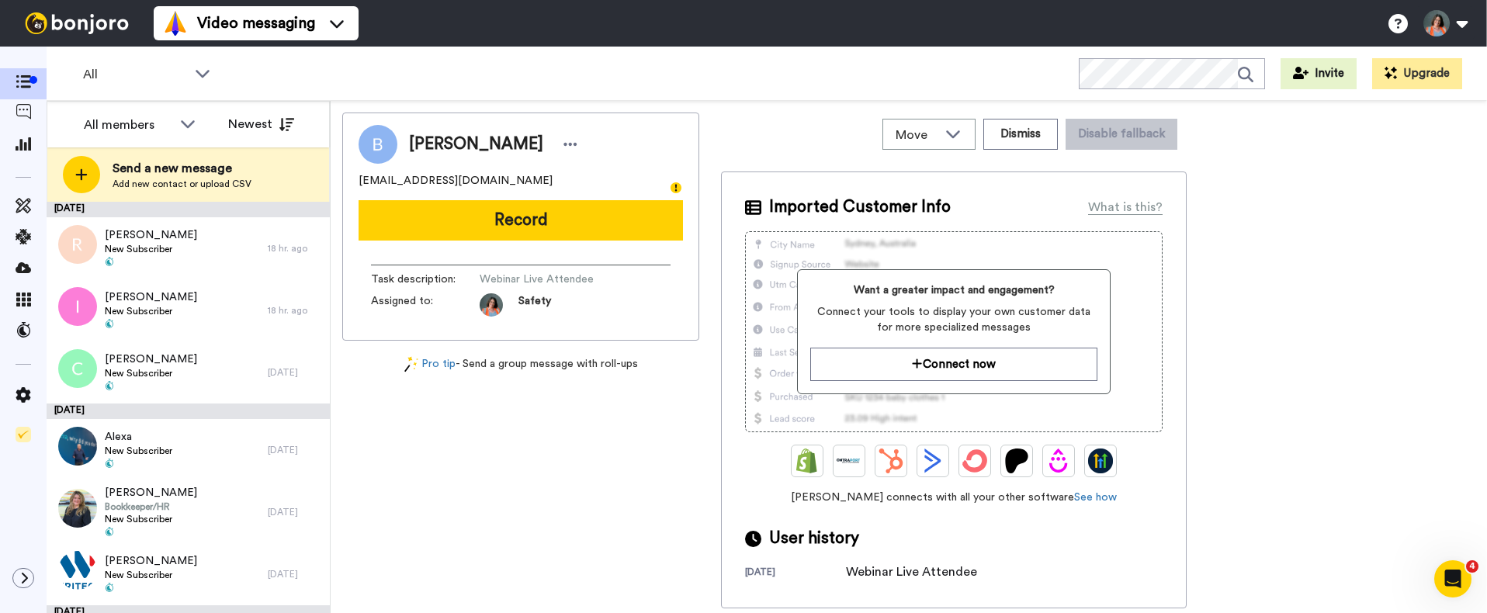
scroll to position [130, 0]
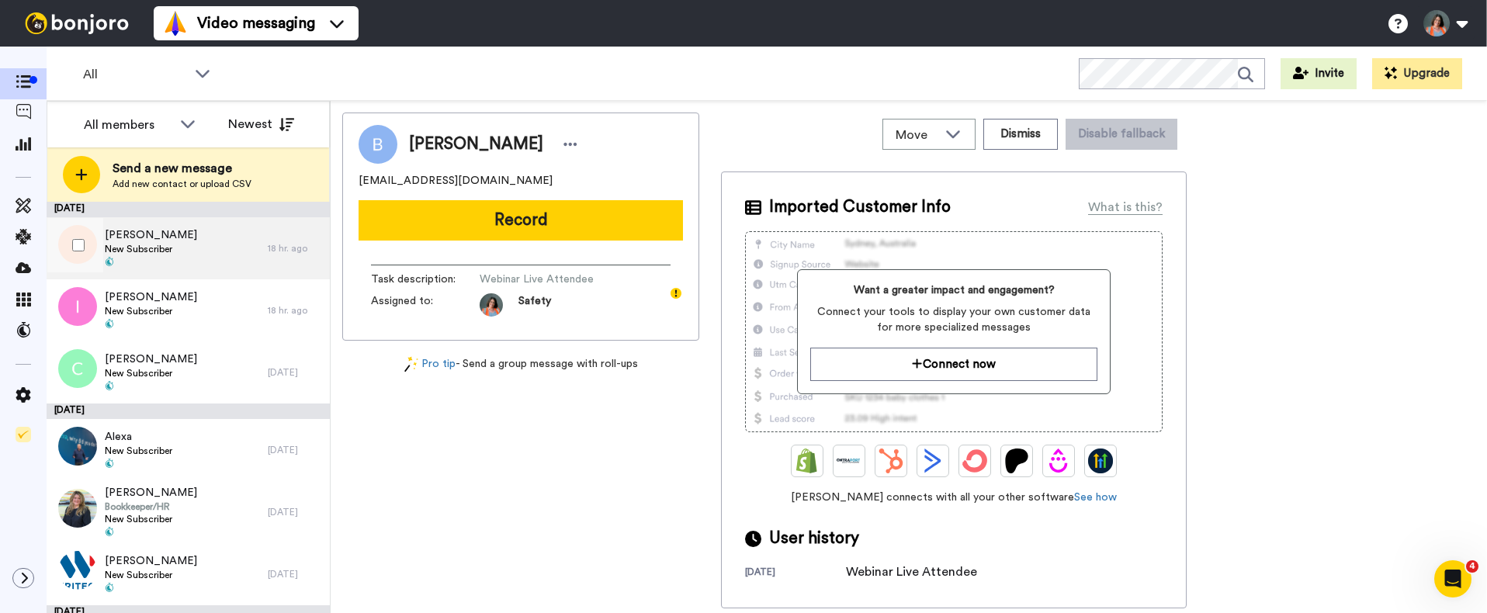
click at [177, 245] on div "Ruben New Subscriber" at bounding box center [157, 248] width 221 height 62
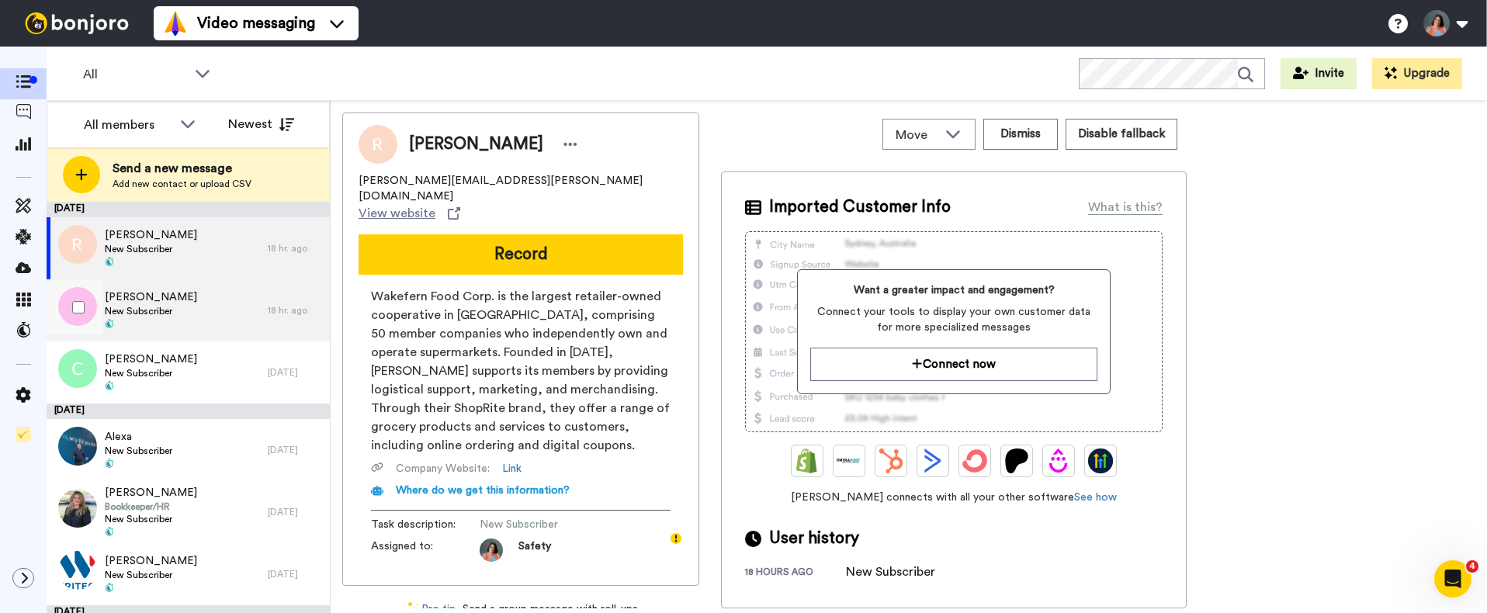
click at [184, 302] on div "Ivin New Subscriber" at bounding box center [157, 310] width 221 height 62
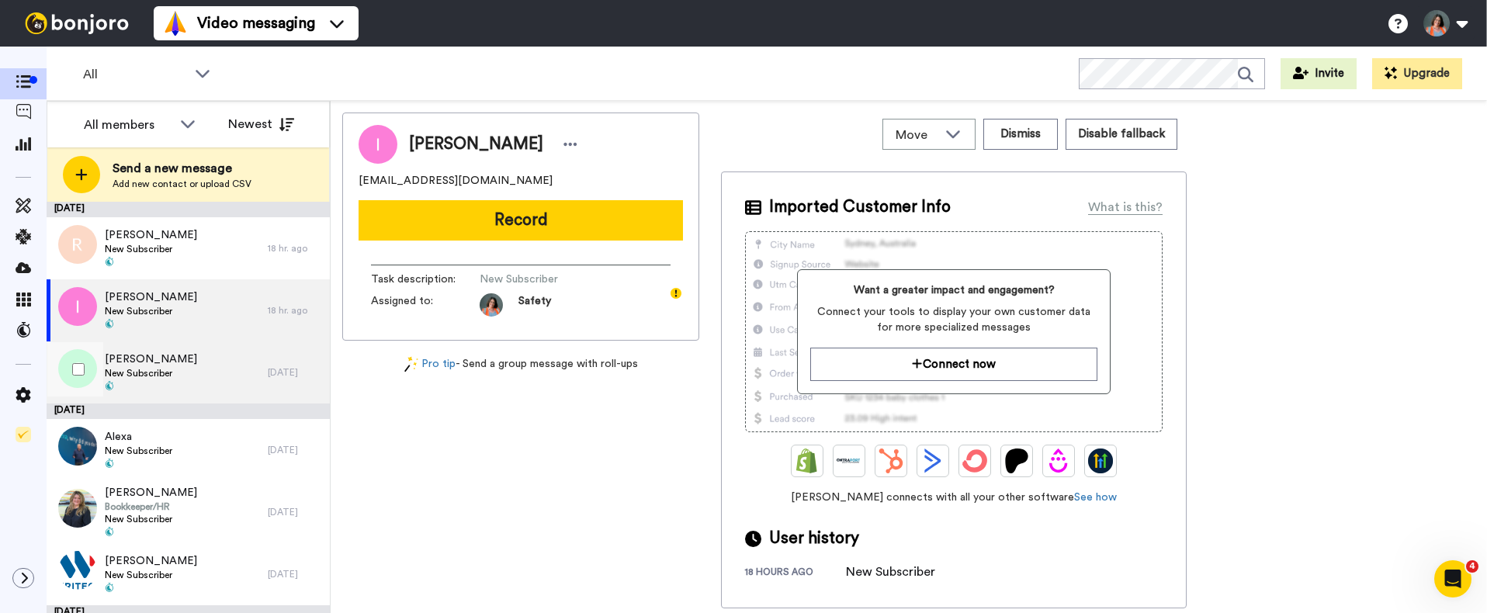
click at [190, 376] on div "Chris New Subscriber" at bounding box center [157, 373] width 221 height 62
